Goal: Task Accomplishment & Management: Manage account settings

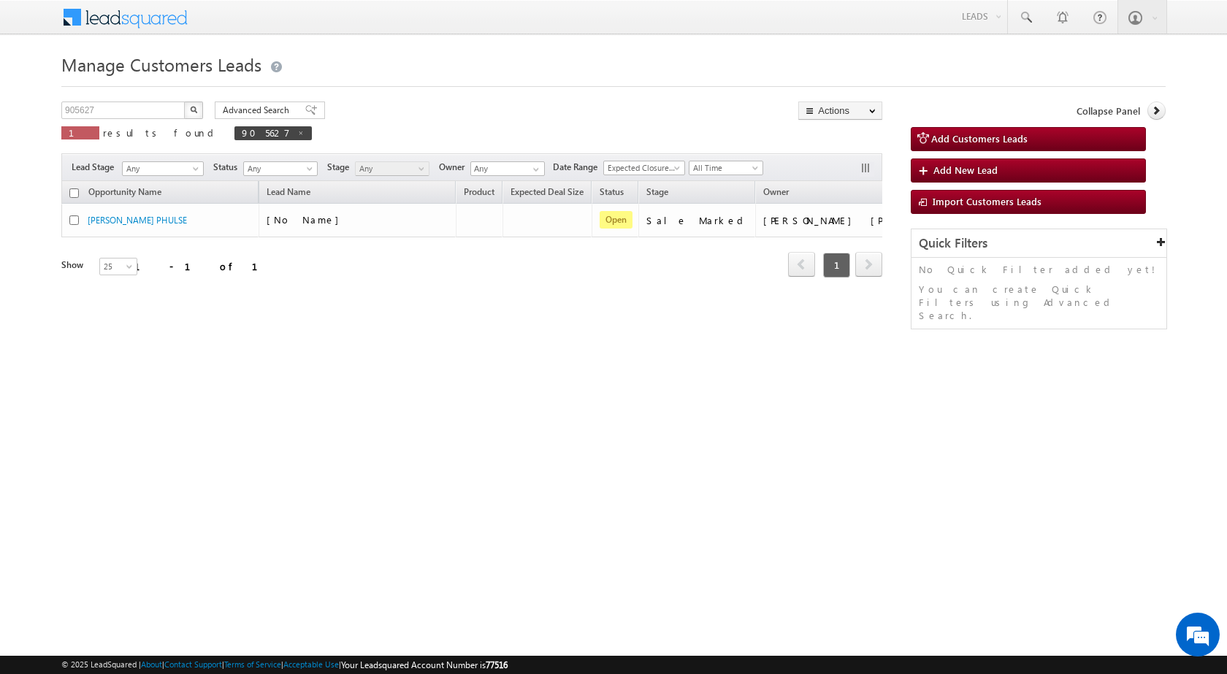
click at [191, 107] on img "button" at bounding box center [193, 109] width 7 height 7
drag, startPoint x: 113, startPoint y: 109, endPoint x: 37, endPoint y: 106, distance: 76.0
click at [38, 106] on body "Menu [PERSON_NAME] sitar a8@ks erve." at bounding box center [613, 207] width 1227 height 414
paste input "23192"
type input "923192"
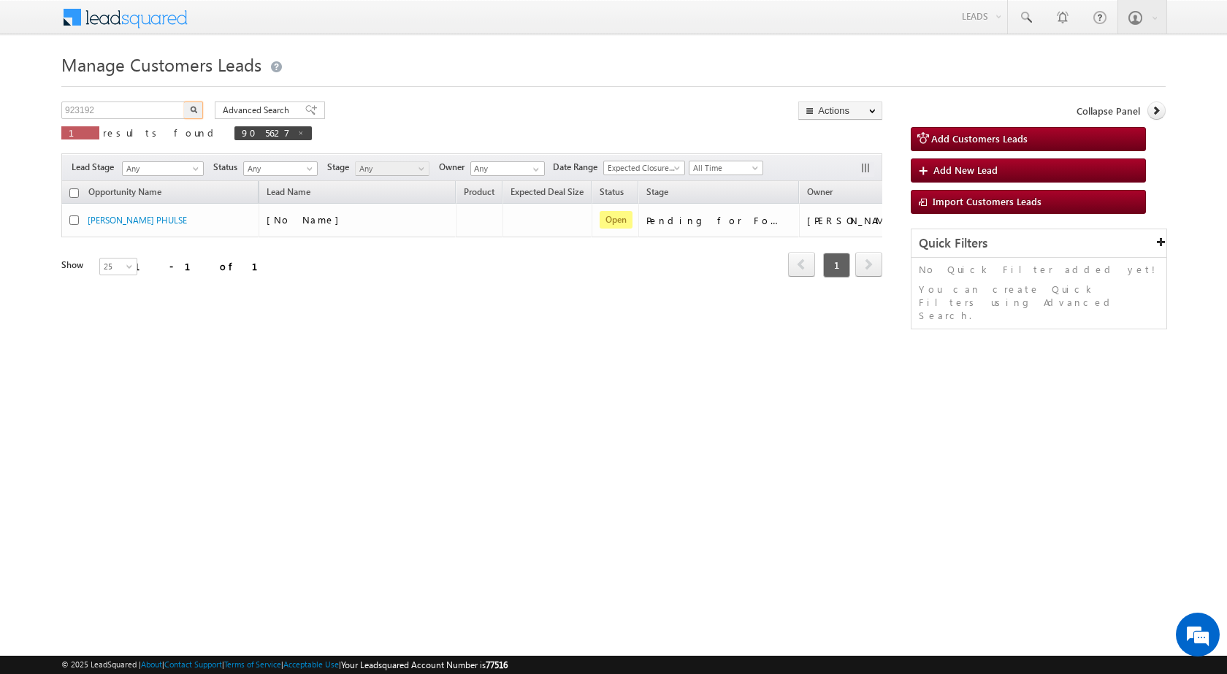
click at [184, 102] on button "button" at bounding box center [193, 111] width 19 height 18
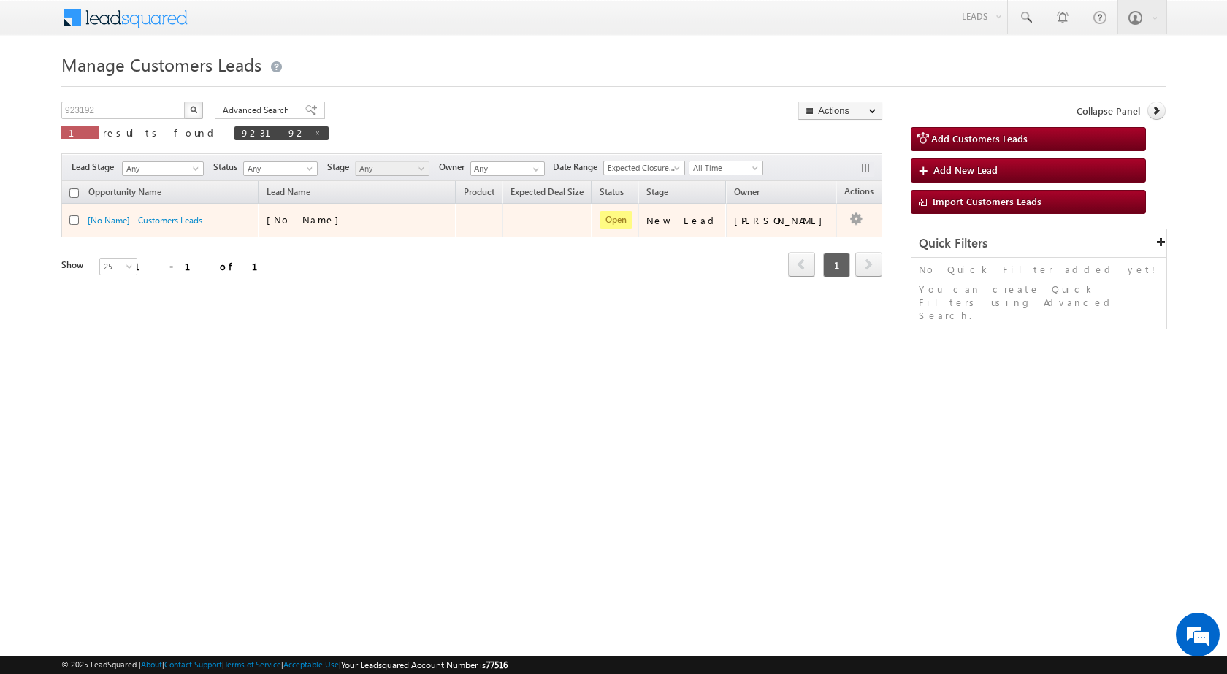
click at [361, 223] on div "[No Name]" at bounding box center [340, 219] width 146 height 13
click at [332, 216] on div "[No Name]" at bounding box center [340, 219] width 146 height 13
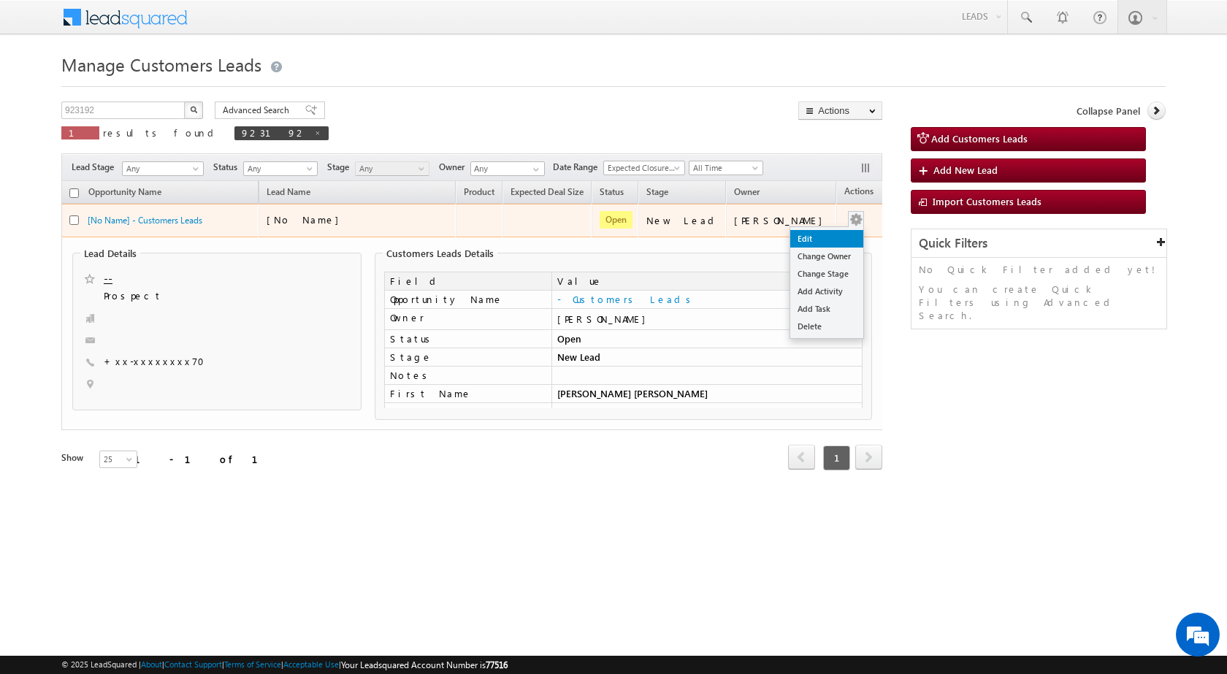
click at [815, 241] on link "Edit" at bounding box center [826, 239] width 73 height 18
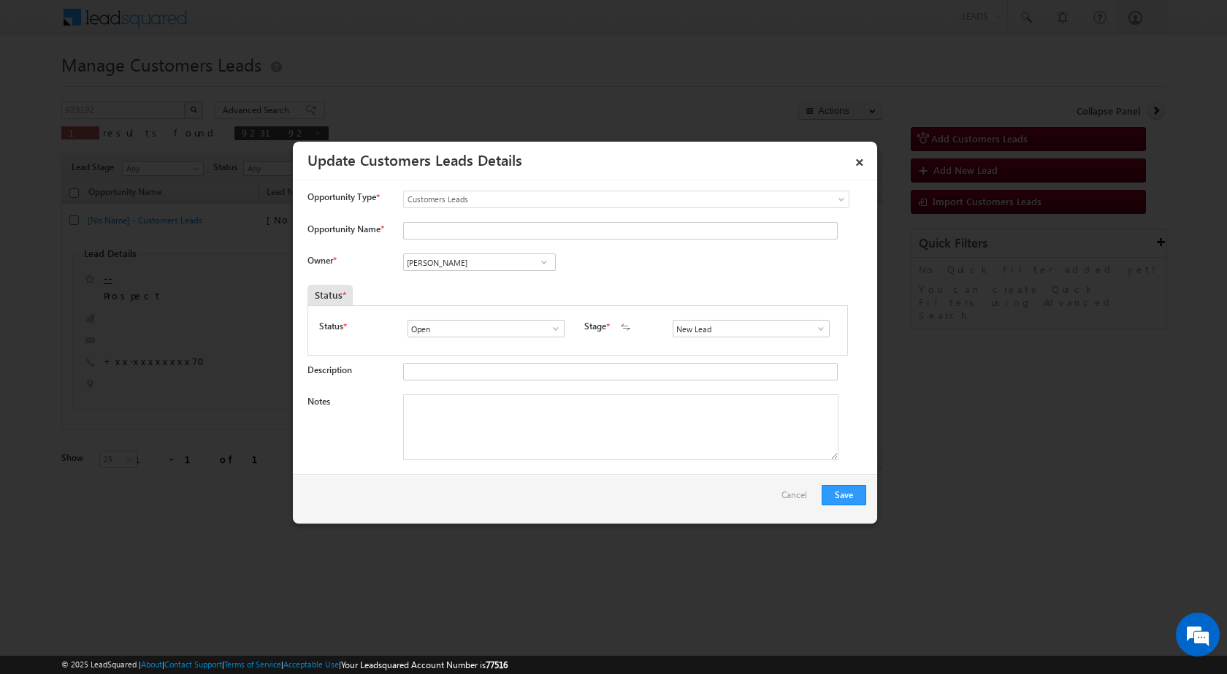
click at [828, 330] on div "Status * Open Won Lost Open Stage * New Lead Interested Pending Documents" at bounding box center [578, 330] width 541 height 50
click at [820, 330] on span at bounding box center [821, 329] width 15 height 12
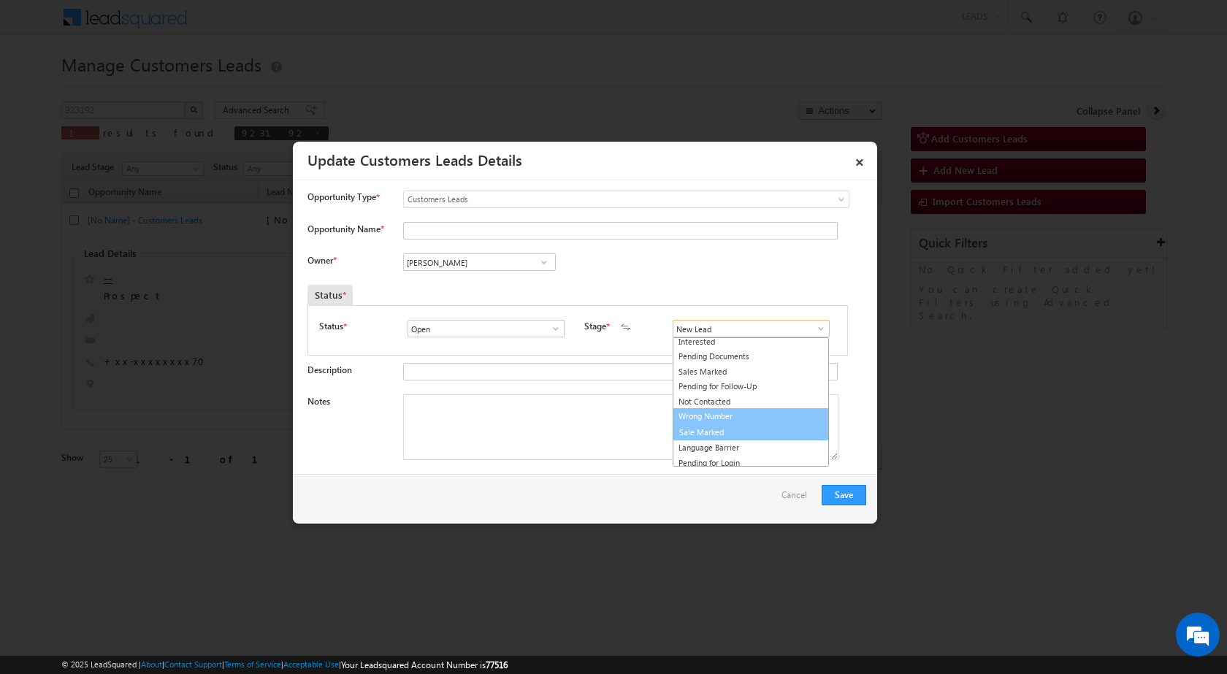
scroll to position [22, 0]
click at [704, 430] on link "Sale Marked" at bounding box center [751, 429] width 156 height 17
type input "Sale Marked"
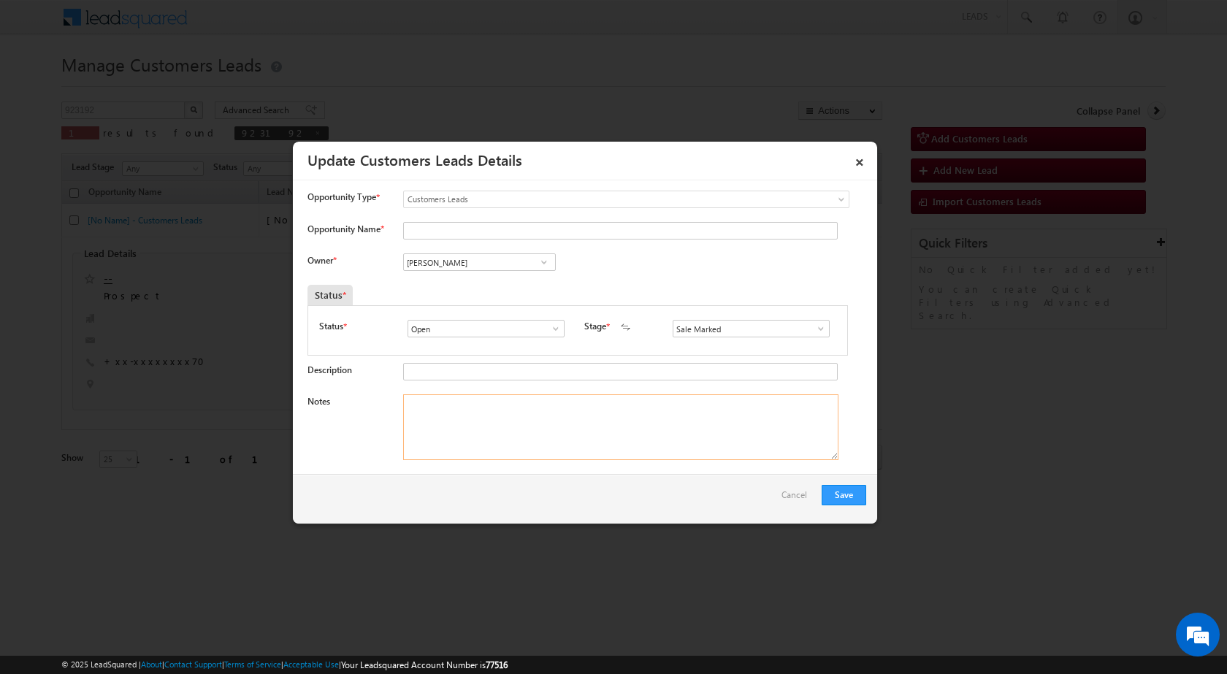
click at [471, 427] on textarea "Notes" at bounding box center [620, 428] width 435 height 66
paste textarea "923192 - VB_Interested - [PERSON_NAME] - 9084239970 - CONSTRUCTION - SAHARANPUR…"
type textarea "923192 - VB_Interested - [PERSON_NAME] - 9084239970 - CONSTRUCTION - SAHARANPUR…"
click at [622, 271] on div "Owner * Vikas Halwai Vikas Halwai Vikas Halwai" at bounding box center [587, 266] width 559 height 24
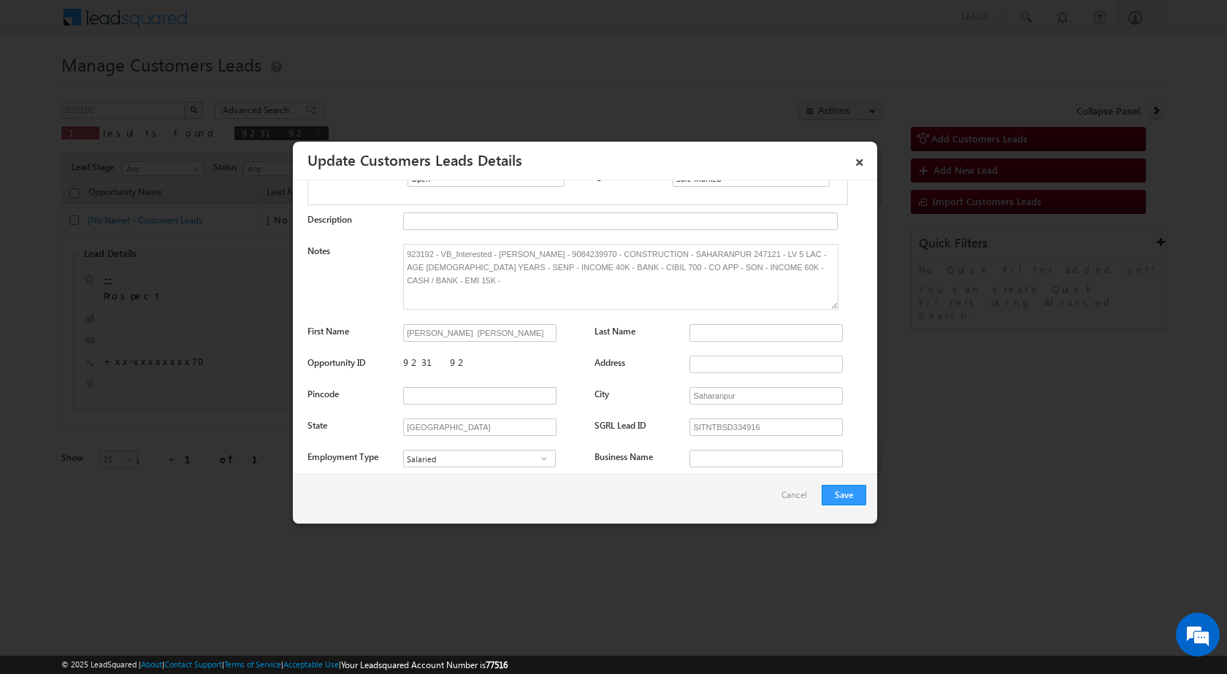
scroll to position [146, 0]
click at [471, 338] on input "[PERSON_NAME] [PERSON_NAME]" at bounding box center [479, 338] width 153 height 18
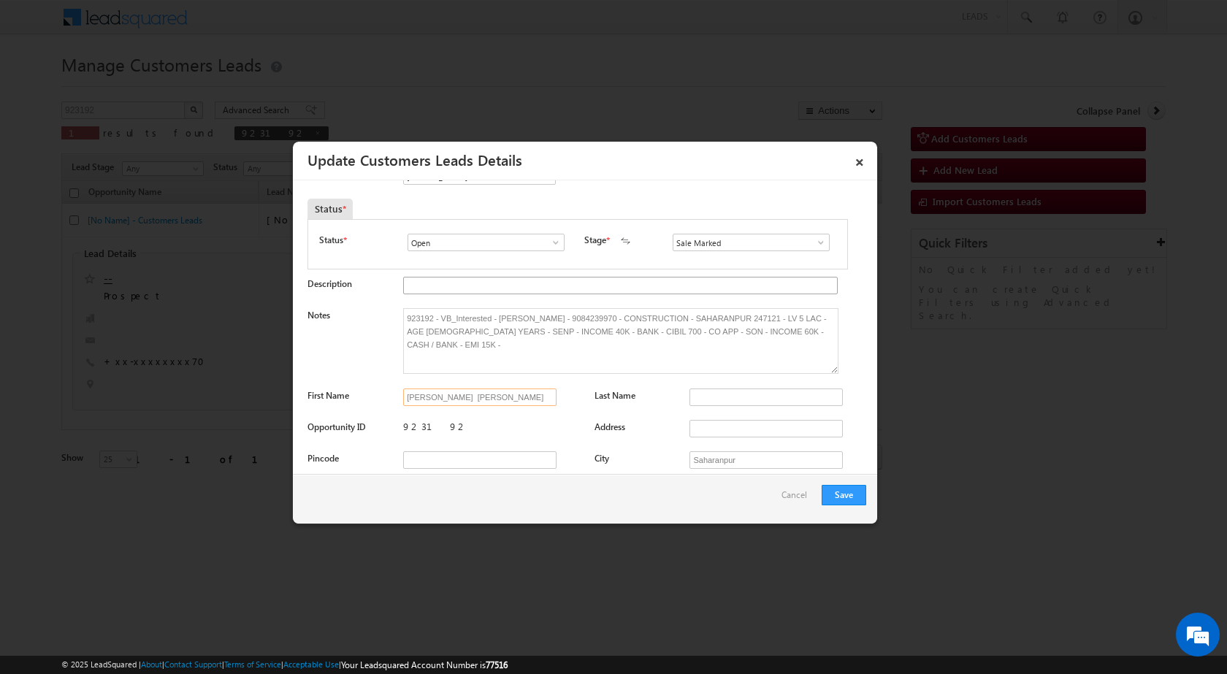
scroll to position [0, 0]
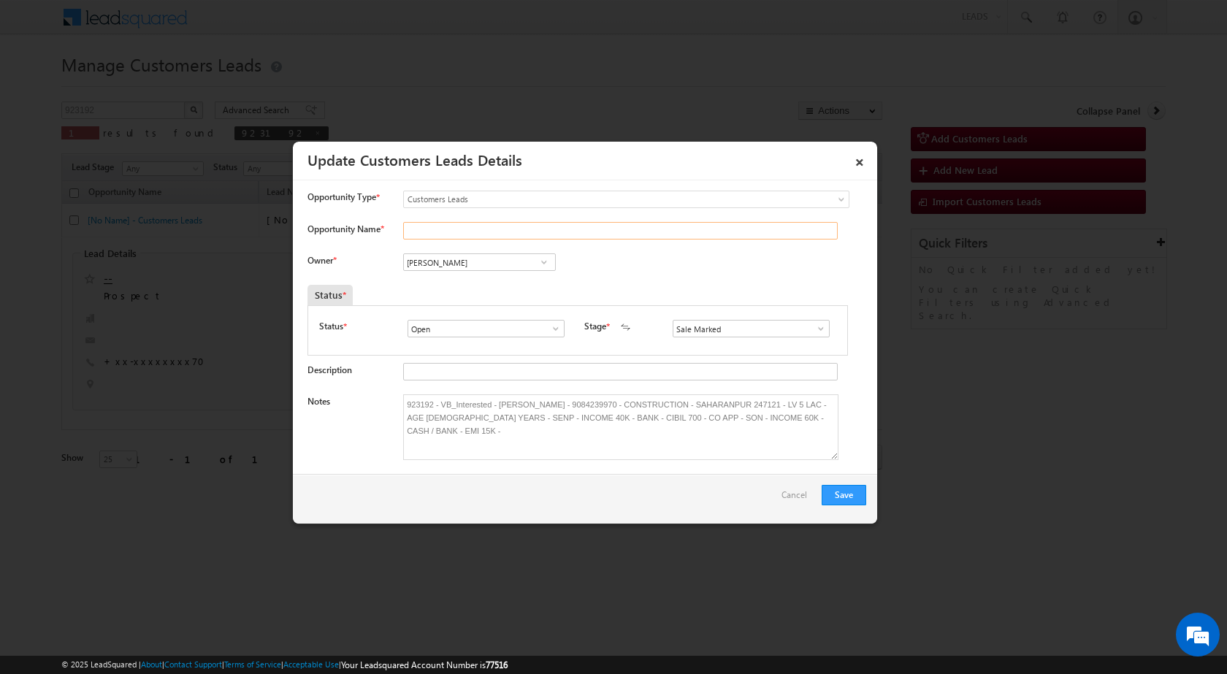
click at [470, 235] on input "Opportunity Name *" at bounding box center [620, 231] width 435 height 18
paste input "[PERSON_NAME] [PERSON_NAME]"
click at [703, 273] on div "Owner * Vikas Halwai Vikas Halwai Vikas Halwai" at bounding box center [587, 266] width 559 height 24
drag, startPoint x: 451, startPoint y: 232, endPoint x: 453, endPoint y: 297, distance: 65.0
click at [451, 232] on input "[PERSON_NAME] [PERSON_NAME]" at bounding box center [620, 231] width 435 height 18
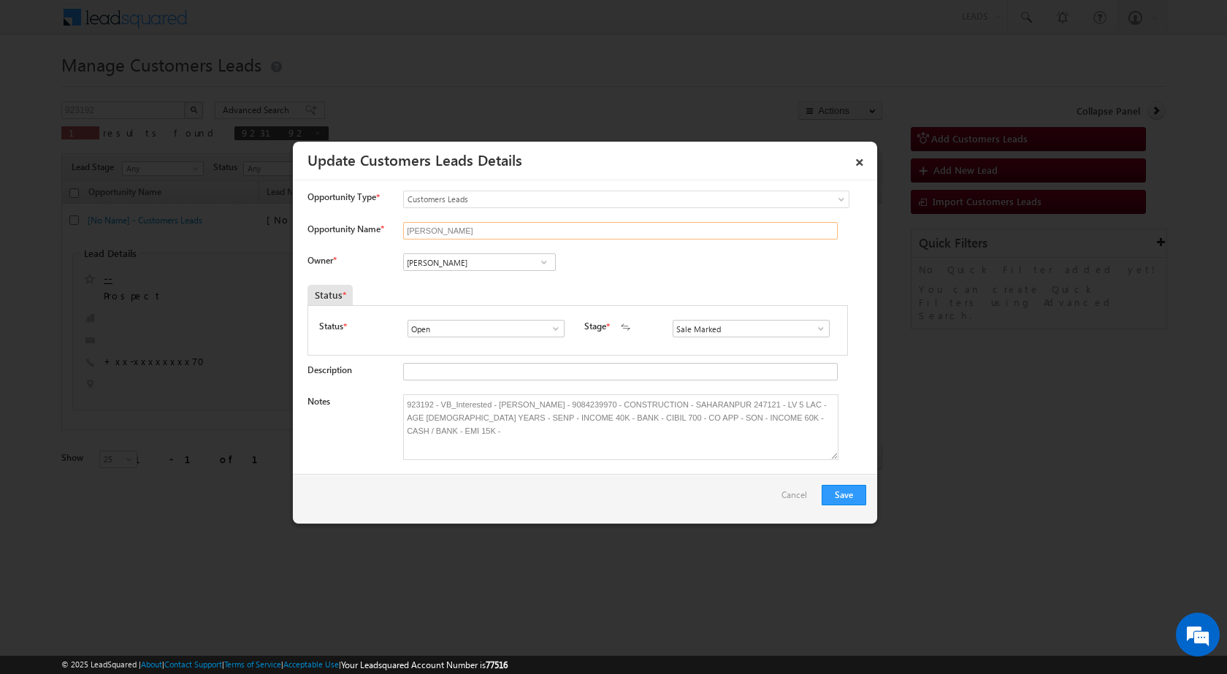
type input "[PERSON_NAME]"
click at [635, 264] on div "Owner * Vikas Halwai Vikas Halwai Vikas Halwai" at bounding box center [587, 266] width 559 height 24
click at [522, 268] on input "[PERSON_NAME]" at bounding box center [479, 263] width 153 height 18
paste input "[EMAIL_ADDRESS][DOMAIN_NAME]"
click at [460, 286] on span "[EMAIL_ADDRESS][DOMAIN_NAME]" at bounding box center [475, 291] width 132 height 11
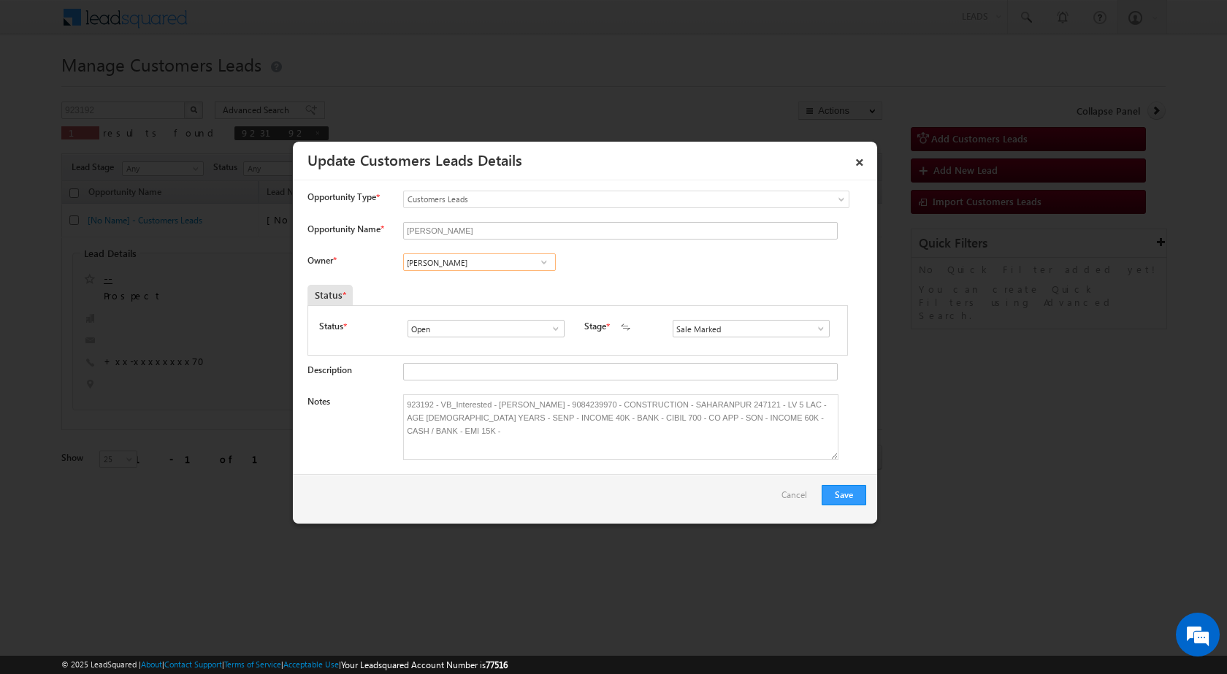
type input "[PERSON_NAME]"
click at [658, 276] on div "Owner * [PERSON_NAME] [PERSON_NAME] [PERSON_NAME] [PERSON_NAME] [PERSON_NAME] 2…" at bounding box center [587, 266] width 559 height 24
click at [834, 488] on button "Save" at bounding box center [844, 495] width 45 height 20
